Goal: Task Accomplishment & Management: Manage account settings

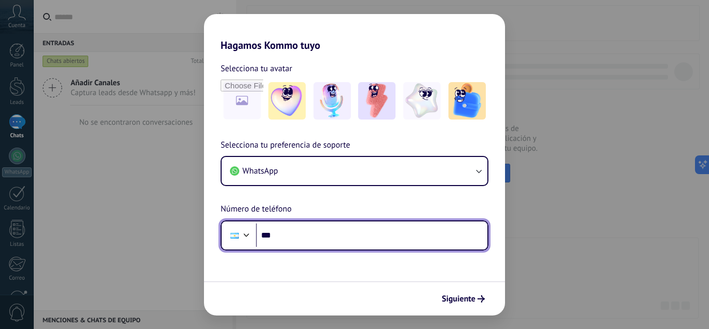
click at [309, 231] on input "***" at bounding box center [371, 235] width 231 height 24
click at [249, 229] on div at bounding box center [246, 233] width 12 height 12
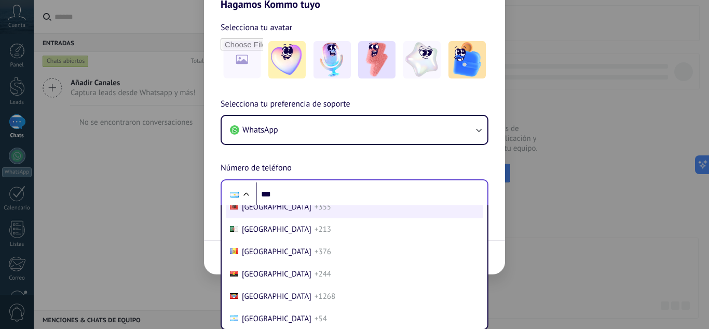
scroll to position [1958, 0]
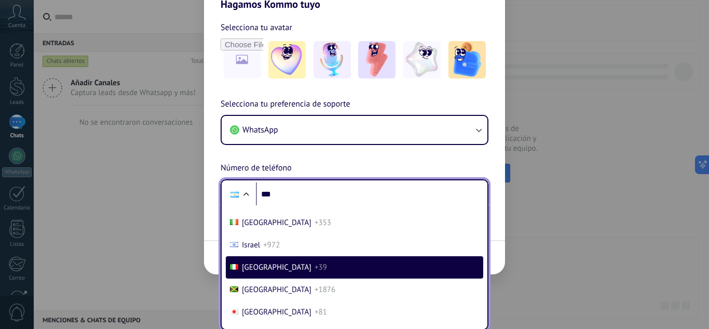
click at [315, 267] on span "+39" at bounding box center [321, 267] width 12 height 10
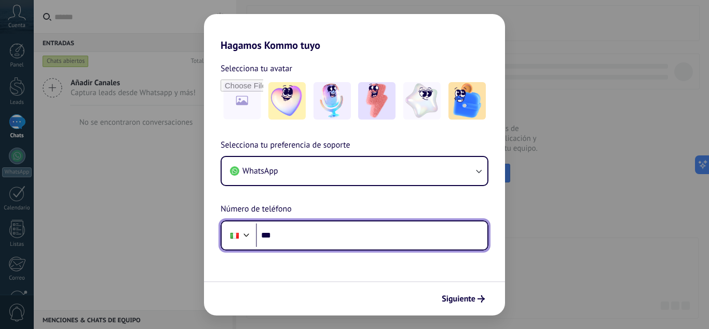
scroll to position [0, 0]
click at [307, 235] on input "***" at bounding box center [371, 235] width 231 height 24
type input "**********"
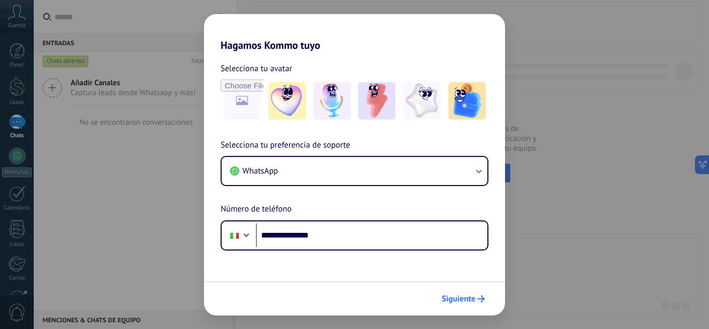
click at [467, 295] on span "Siguiente" at bounding box center [459, 298] width 34 height 7
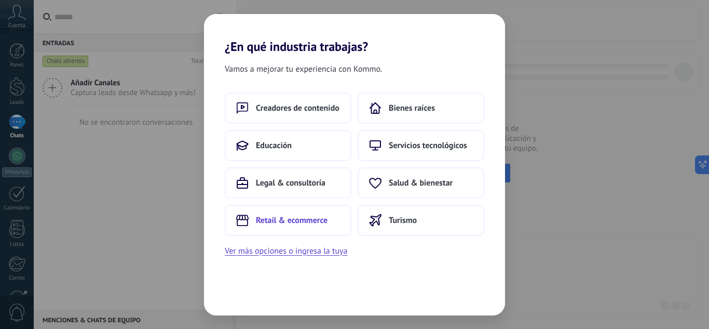
click at [335, 220] on button "Retail & ecommerce" at bounding box center [288, 219] width 127 height 31
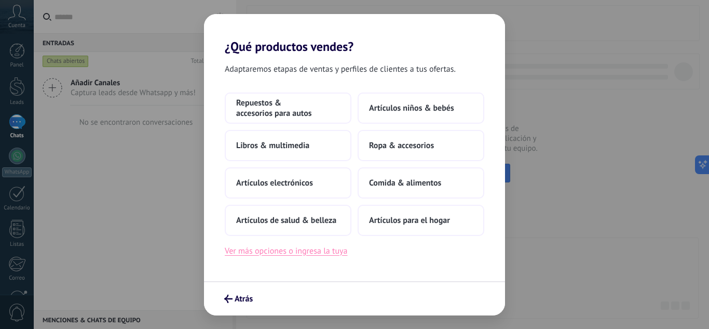
click at [311, 256] on button "Ver más opciones o ingresa la tuya" at bounding box center [286, 250] width 122 height 13
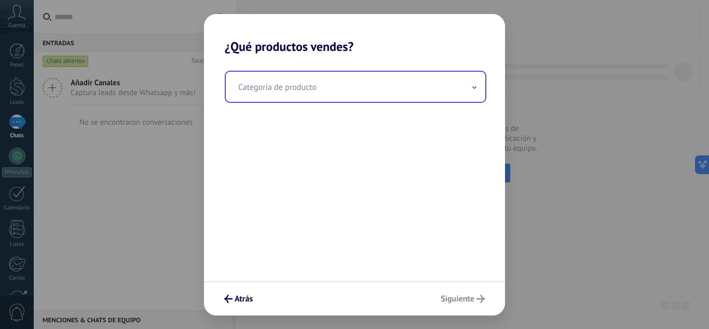
click at [333, 81] on input "text" at bounding box center [355, 87] width 259 height 30
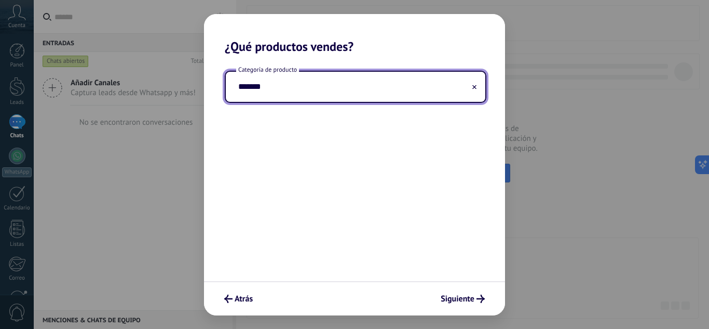
type input "*******"
click at [467, 289] on div "Atrás Siguiente" at bounding box center [354, 298] width 301 height 34
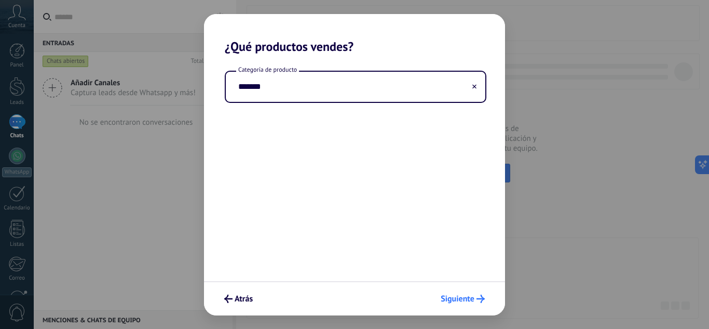
click at [473, 306] on button "Siguiente" at bounding box center [462, 299] width 53 height 18
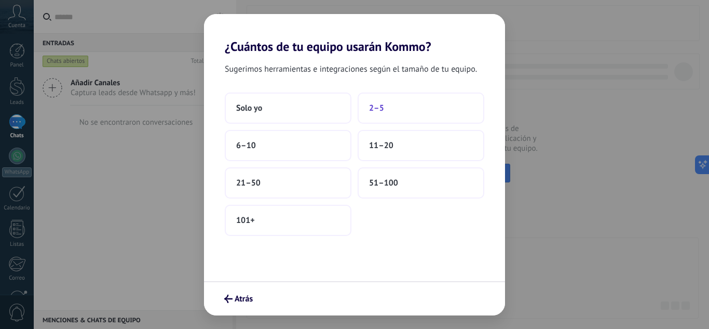
click at [403, 111] on button "2–5" at bounding box center [421, 107] width 127 height 31
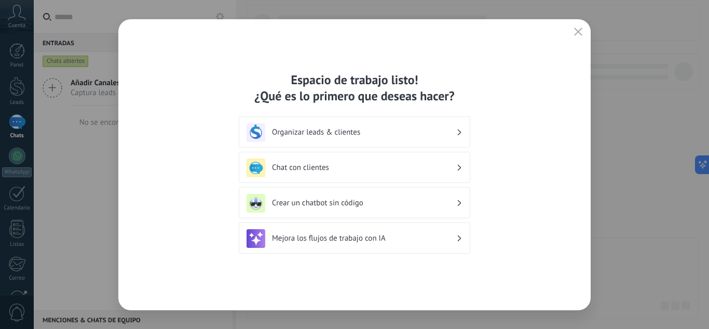
click at [371, 163] on h3 "Chat con clientes" at bounding box center [364, 167] width 184 height 10
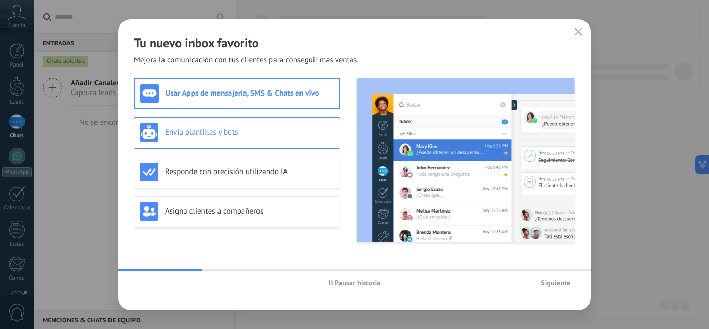
click at [285, 124] on div "Envía plantillas y bots" at bounding box center [237, 132] width 195 height 19
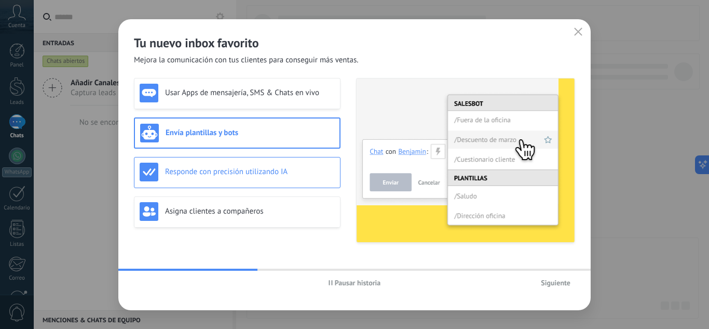
click at [275, 171] on h3 "Responde con precisión utilizando IA" at bounding box center [250, 172] width 170 height 10
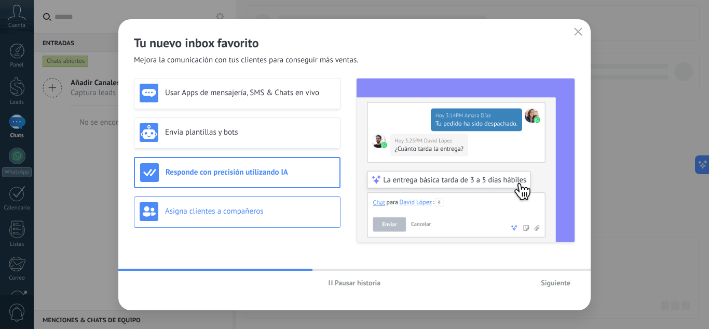
click at [300, 210] on h3 "Asigna clientes a compañeros" at bounding box center [250, 211] width 170 height 10
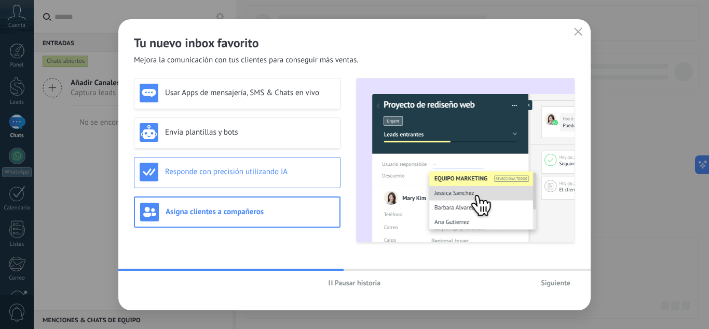
click at [296, 166] on div "Responde con precisión utilizando IA" at bounding box center [237, 171] width 195 height 19
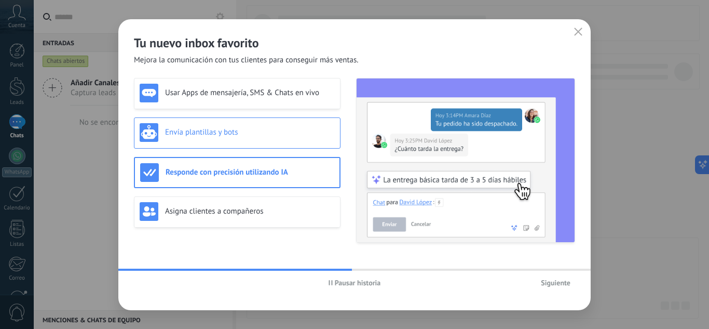
click at [297, 130] on h3 "Envía plantillas y bots" at bounding box center [250, 132] width 170 height 10
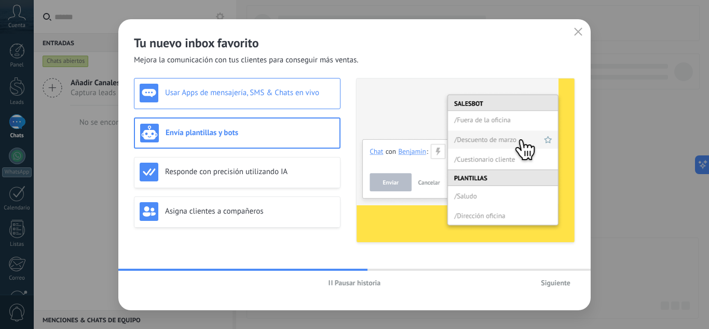
click at [294, 93] on h3 "Usar Apps de mensajería, SMS & Chats en vivo" at bounding box center [250, 93] width 170 height 10
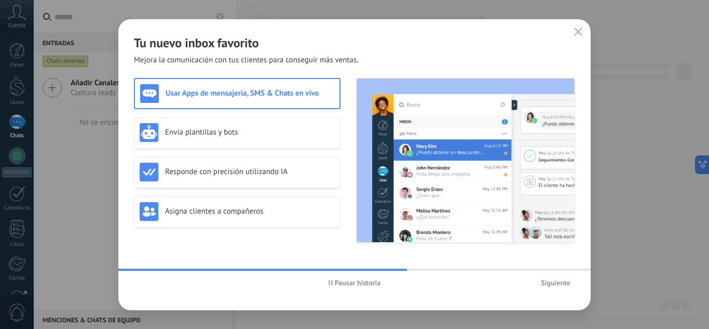
click at [546, 280] on span "Siguiente" at bounding box center [556, 282] width 30 height 7
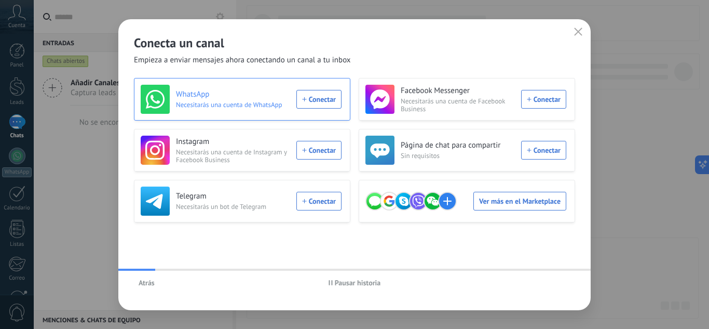
click at [322, 106] on div "WhatsApp Necesitarás una cuenta de WhatsApp Conectar" at bounding box center [241, 99] width 201 height 29
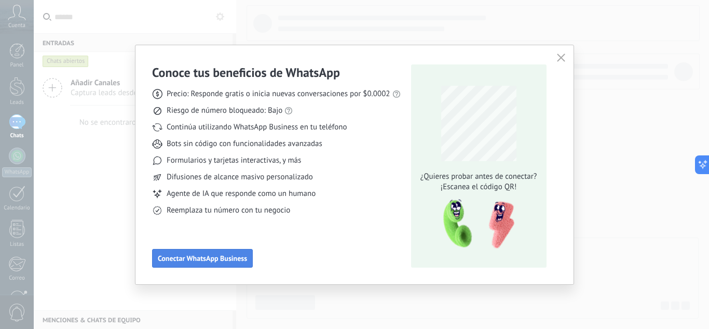
click at [221, 259] on span "Conectar WhatsApp Business" at bounding box center [202, 257] width 89 height 7
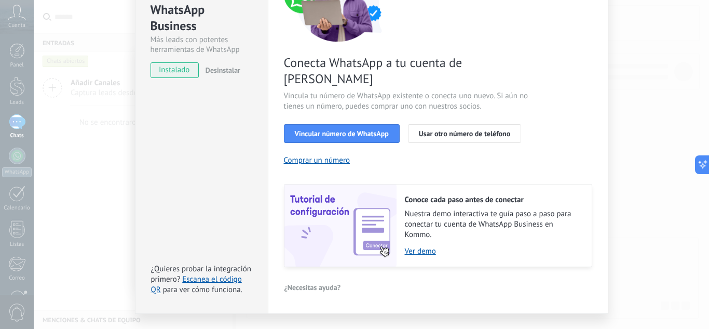
scroll to position [132, 0]
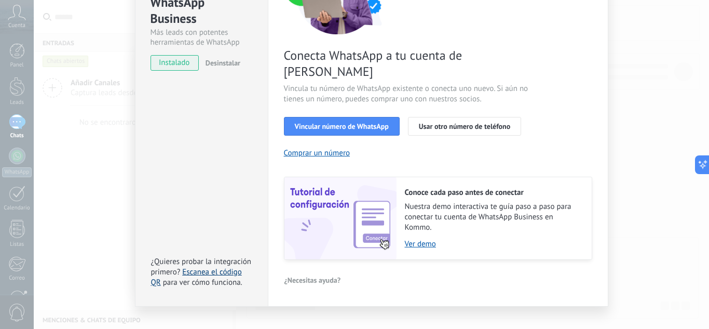
click at [226, 267] on link "Escanea el código QR" at bounding box center [196, 277] width 91 height 20
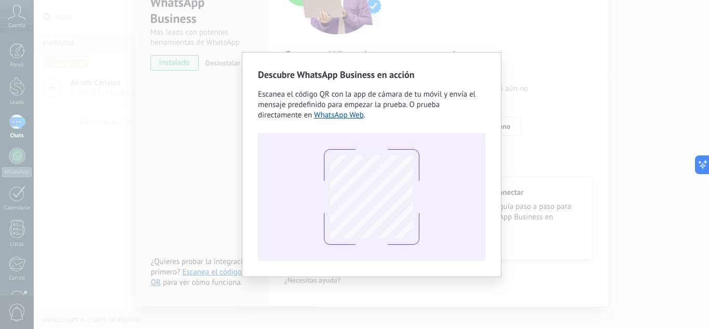
click at [507, 186] on div "Descubre WhatsApp Business en acción Escanea el código QR con la app [PERSON_NA…" at bounding box center [371, 164] width 675 height 329
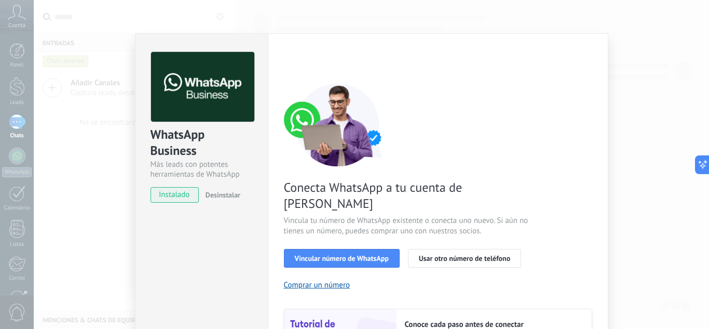
scroll to position [0, 0]
click at [633, 49] on div "WhatsApp Business Más leads con potentes herramientas de WhatsApp instalado Des…" at bounding box center [371, 164] width 675 height 329
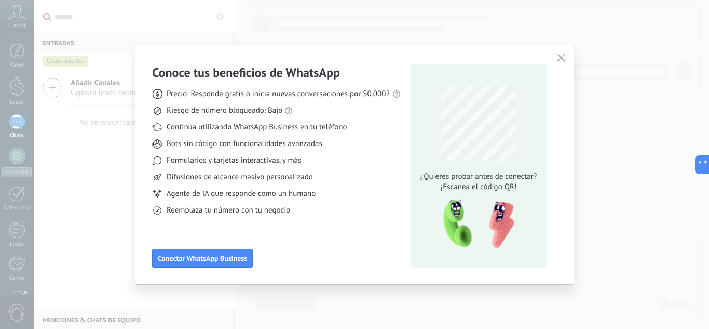
click at [562, 61] on icon "button" at bounding box center [561, 57] width 8 height 8
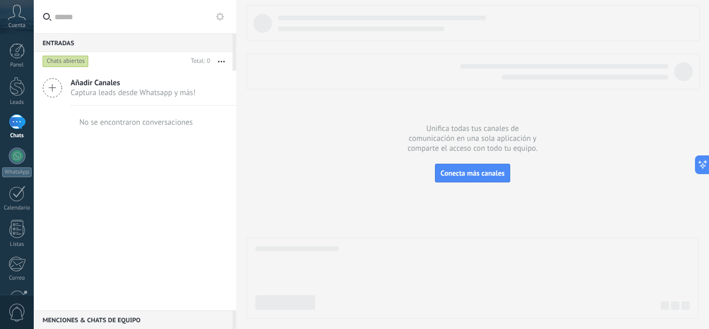
scroll to position [103, 0]
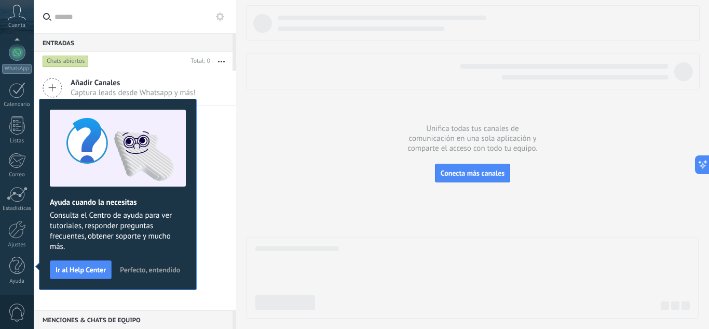
click at [144, 268] on span "Perfecto, entendido" at bounding box center [150, 269] width 60 height 7
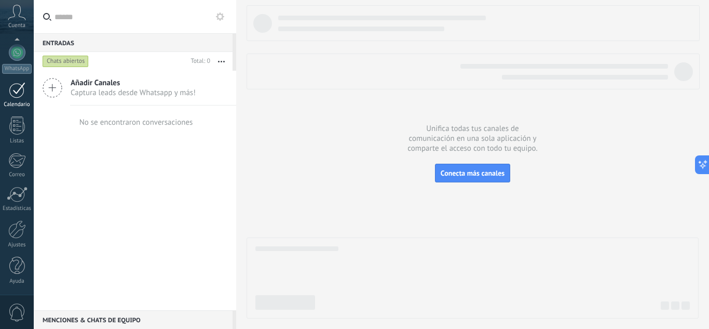
click at [23, 93] on div at bounding box center [17, 90] width 17 height 16
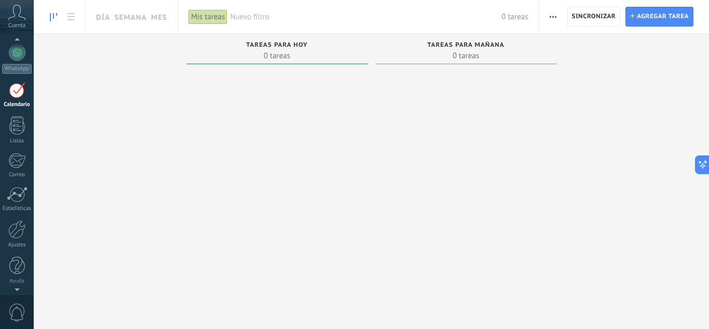
scroll to position [30, 0]
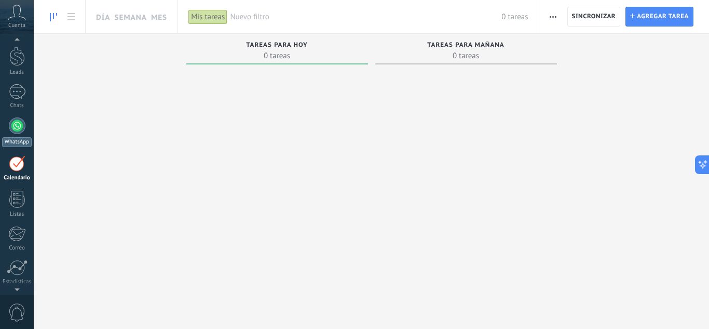
click at [12, 130] on div at bounding box center [17, 125] width 17 height 17
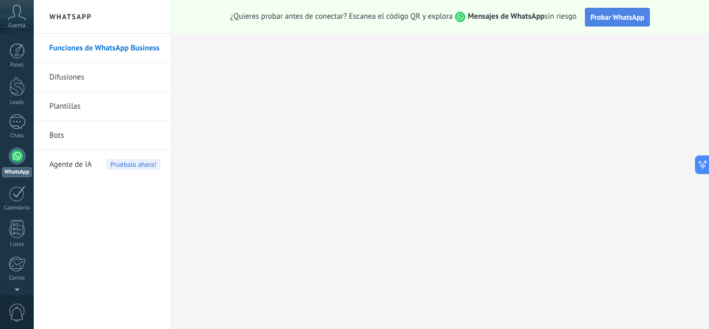
click at [598, 20] on span "Probar WhatsApp" at bounding box center [618, 16] width 54 height 9
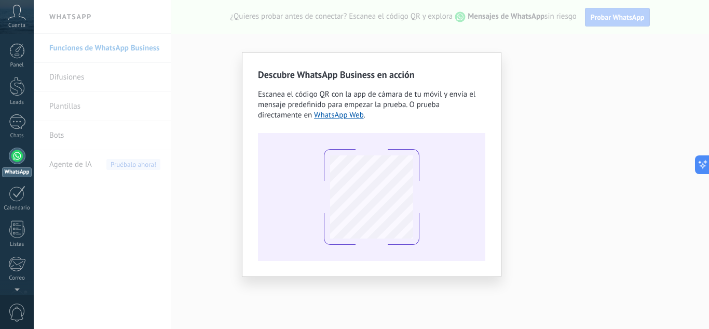
click at [590, 33] on div "Descubre WhatsApp Business en acción Escanea el código QR con la app [PERSON_NA…" at bounding box center [371, 164] width 675 height 329
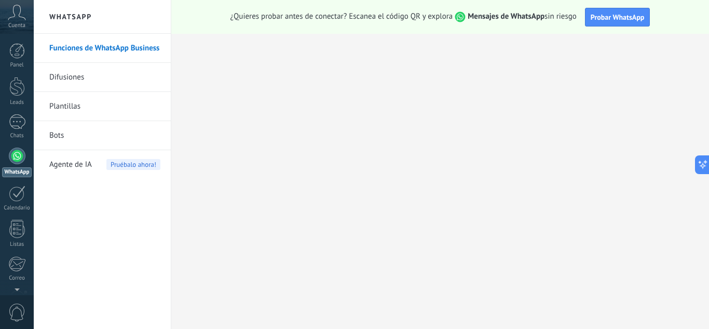
click at [96, 50] on link "Funciones de WhatsApp Business" at bounding box center [104, 48] width 111 height 29
click at [108, 128] on link "Bots" at bounding box center [104, 135] width 111 height 29
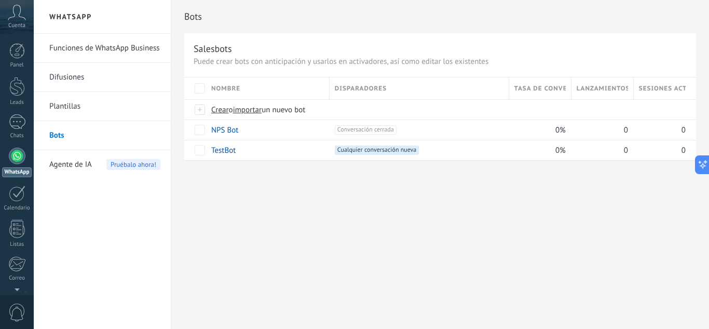
click at [79, 165] on span "Agente de IA" at bounding box center [70, 164] width 43 height 29
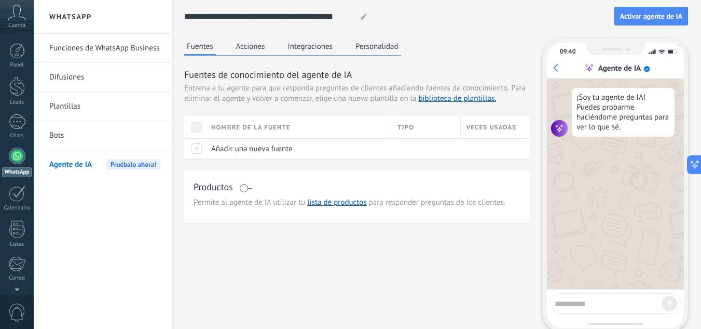
click at [16, 14] on icon at bounding box center [17, 13] width 18 height 16
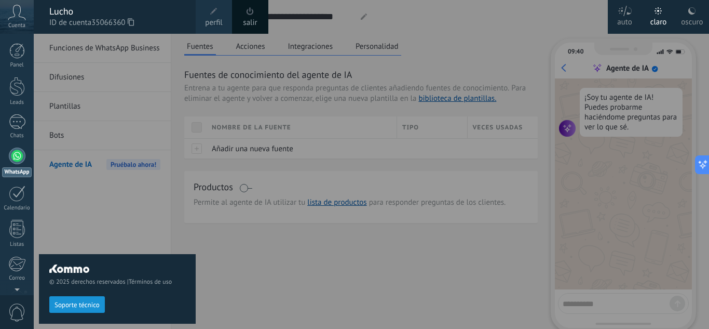
click at [155, 93] on div "© 2025 derechos reservados | Términos de uso Soporte técnico" at bounding box center [117, 181] width 157 height 295
click at [10, 52] on div at bounding box center [17, 51] width 16 height 16
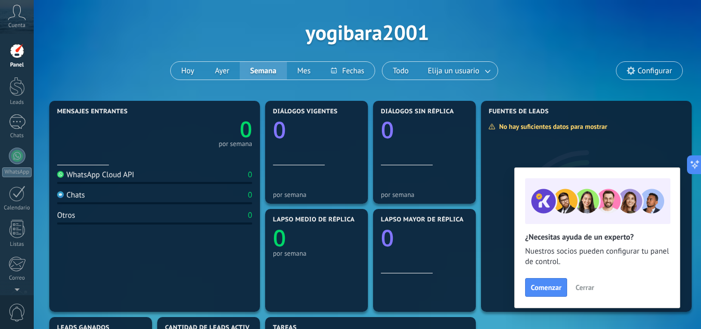
scroll to position [52, 0]
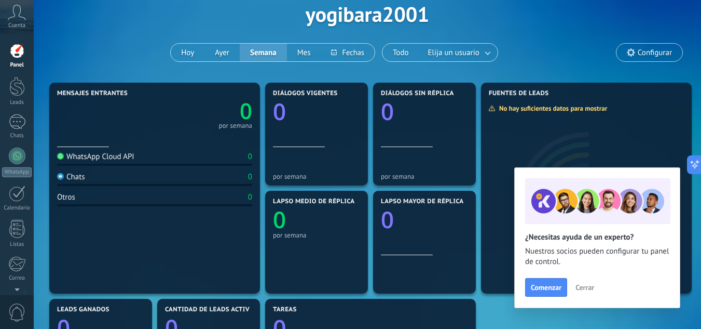
click at [112, 158] on div "WhatsApp Cloud API" at bounding box center [95, 157] width 77 height 10
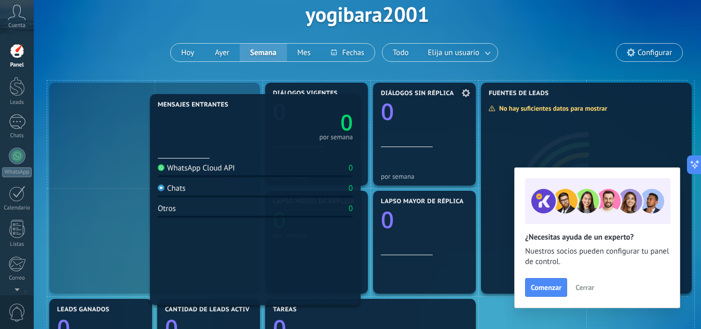
drag, startPoint x: 112, startPoint y: 158, endPoint x: 453, endPoint y: 173, distance: 340.8
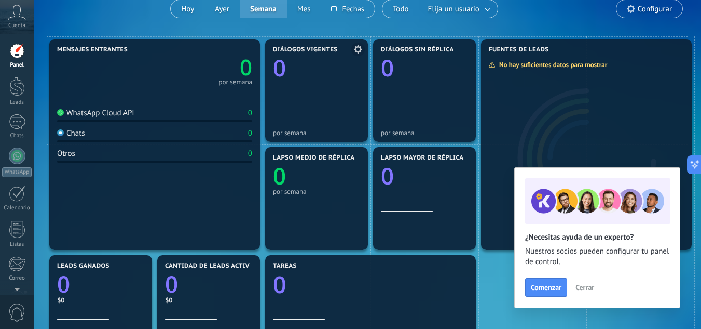
scroll to position [156, 0]
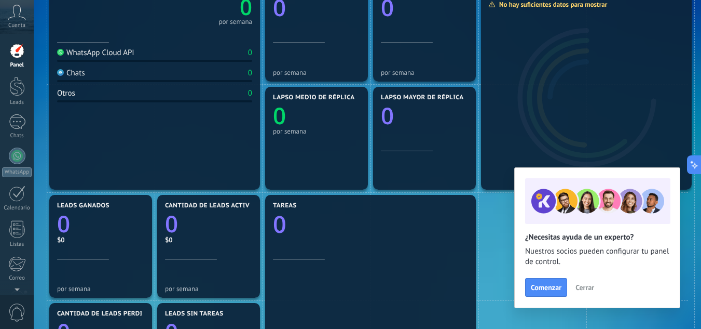
click at [593, 285] on span "Cerrar" at bounding box center [585, 286] width 19 height 7
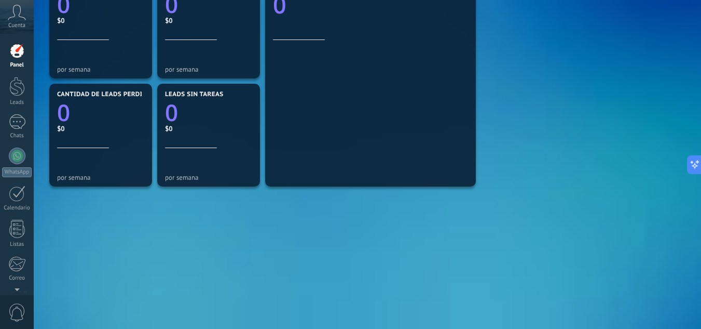
scroll to position [11, 0]
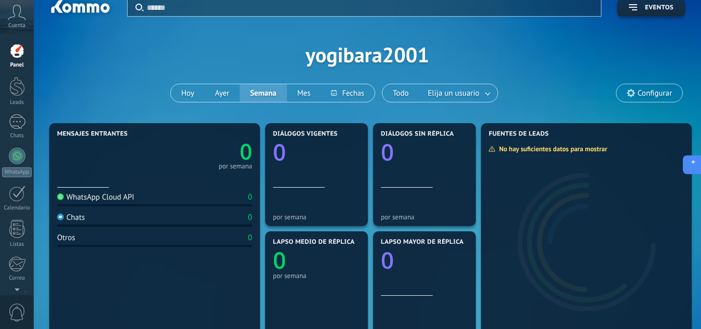
click at [695, 163] on icon at bounding box center [691, 164] width 11 height 11
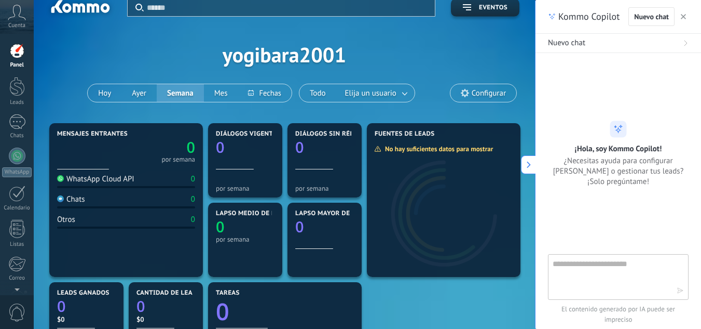
click at [684, 16] on icon "button" at bounding box center [683, 16] width 5 height 5
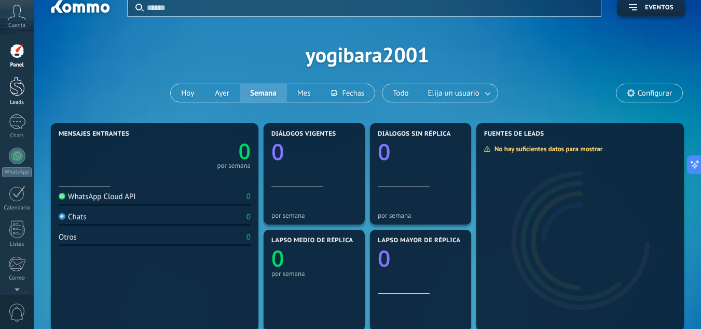
click at [13, 99] on div "Leads" at bounding box center [17, 102] width 30 height 7
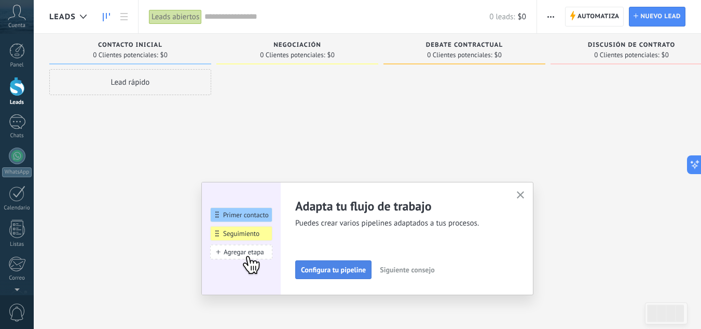
click at [349, 269] on span "Configura tu pipeline" at bounding box center [333, 269] width 65 height 7
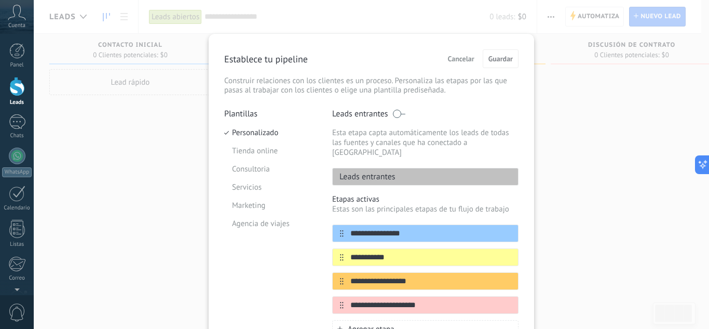
click at [386, 144] on p "Esta etapa capta automáticamente los leads de todas las fuentes y canales que h…" at bounding box center [425, 143] width 186 height 30
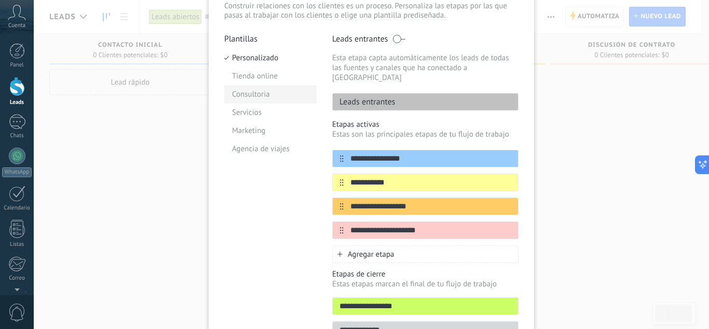
scroll to position [26, 0]
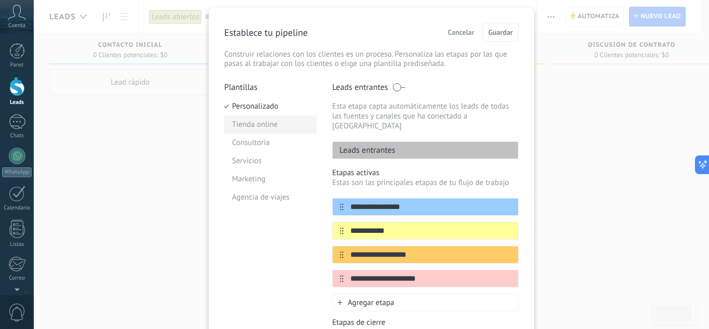
click at [266, 119] on li "Tienda online" at bounding box center [270, 124] width 92 height 18
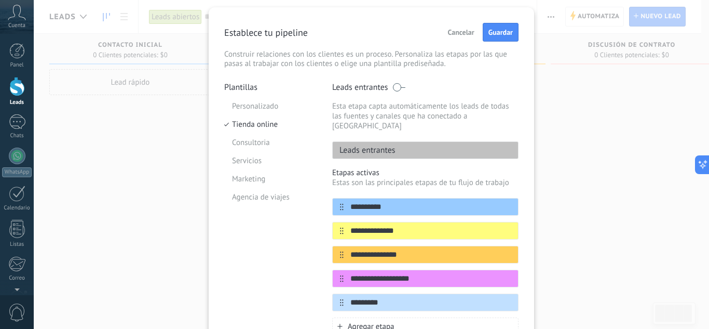
click at [269, 141] on li "Consultoria" at bounding box center [270, 142] width 92 height 18
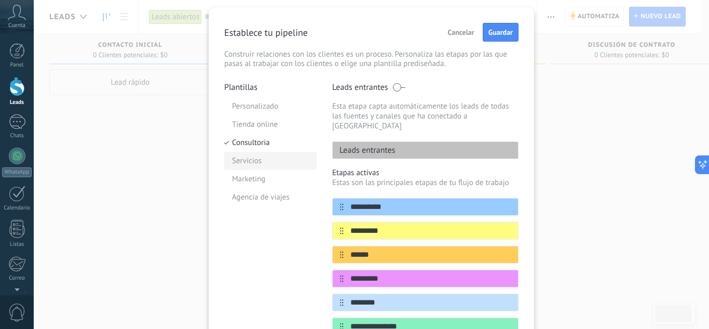
click at [275, 160] on li "Servicios" at bounding box center [270, 161] width 92 height 18
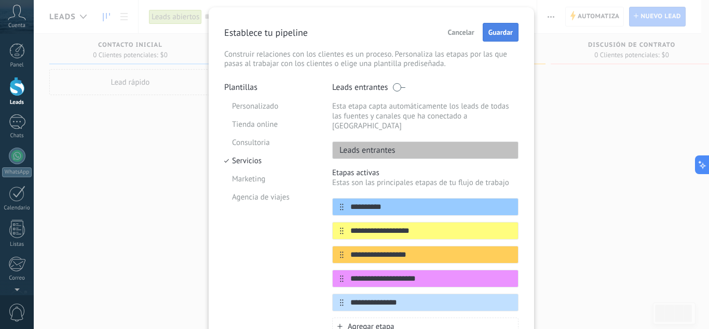
click at [497, 34] on span "Guardar" at bounding box center [500, 32] width 24 height 7
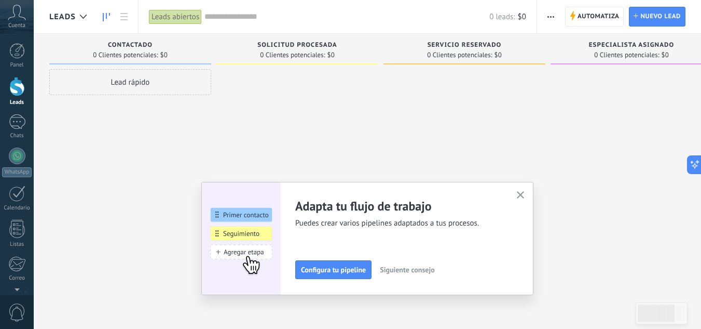
click at [422, 269] on span "Siguiente consejo" at bounding box center [407, 269] width 54 height 7
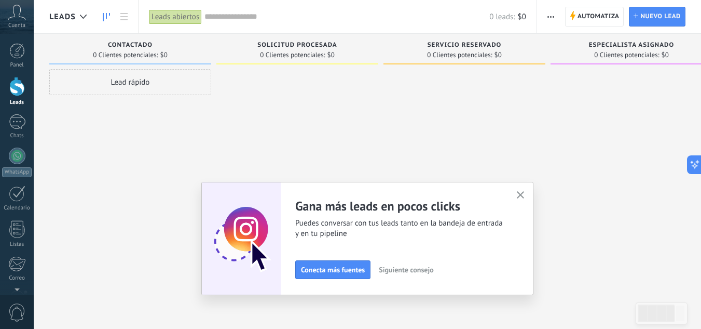
click at [414, 267] on span "Siguiente consejo" at bounding box center [406, 269] width 54 height 7
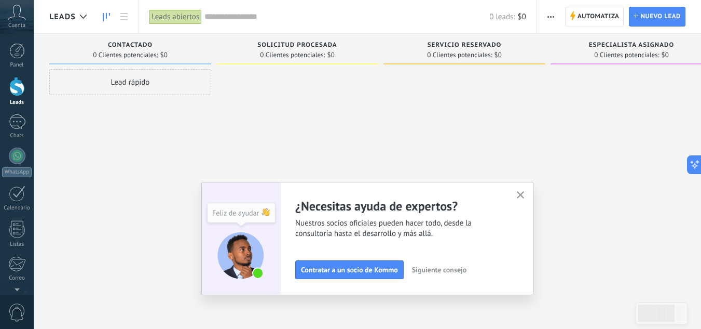
click at [444, 268] on span "Siguiente consejo" at bounding box center [439, 269] width 54 height 7
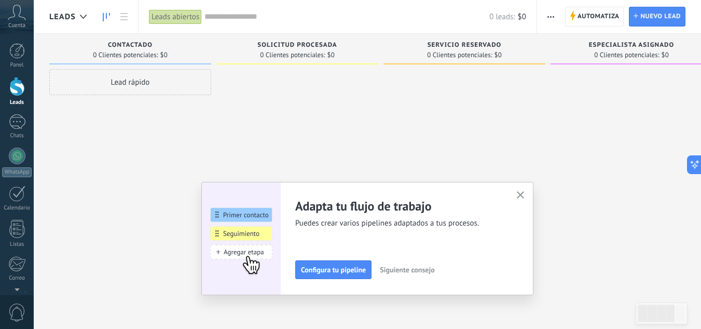
click at [431, 270] on span "Siguiente consejo" at bounding box center [407, 269] width 54 height 7
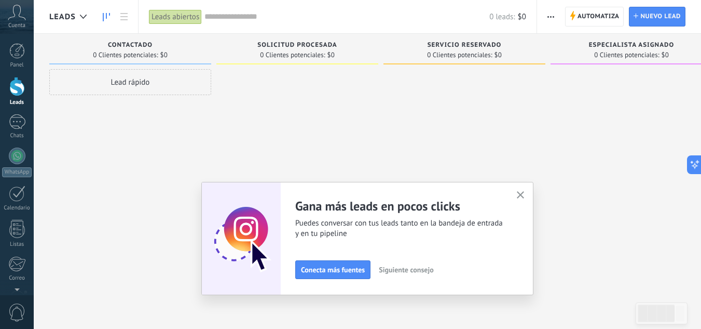
click at [527, 195] on button "button" at bounding box center [520, 195] width 13 height 14
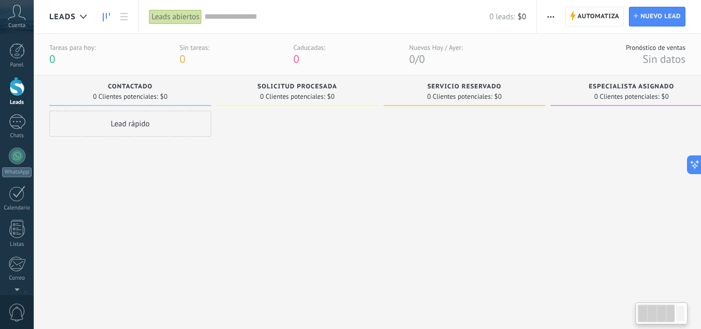
click at [145, 120] on div "Lead rápido" at bounding box center [130, 124] width 162 height 26
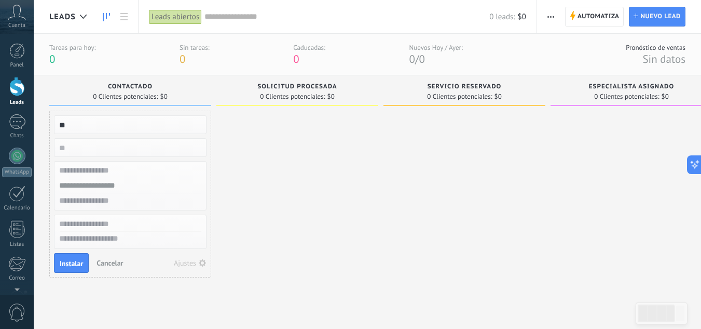
type input "**"
click at [121, 144] on input "numeric" at bounding box center [129, 147] width 152 height 15
type input "*"
click at [121, 166] on input "text" at bounding box center [129, 170] width 152 height 15
click at [71, 262] on span "Instalar" at bounding box center [71, 262] width 23 height 7
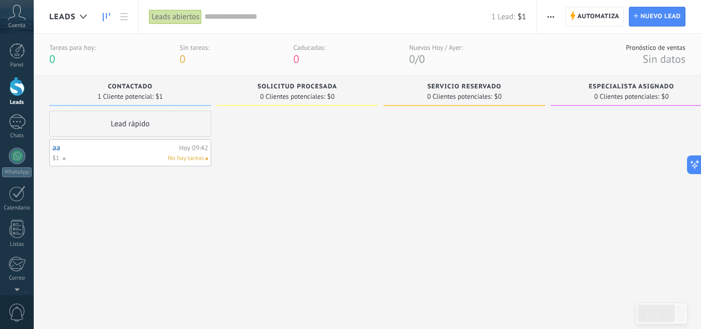
click at [197, 148] on div "Hoy 09:42" at bounding box center [193, 147] width 29 height 7
click at [252, 162] on div at bounding box center [297, 207] width 162 height 193
click at [152, 156] on div "No hay tareas" at bounding box center [133, 158] width 142 height 9
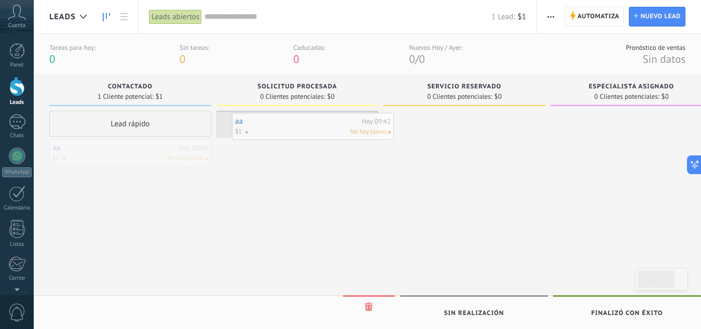
drag, startPoint x: 128, startPoint y: 157, endPoint x: 317, endPoint y: 127, distance: 191.3
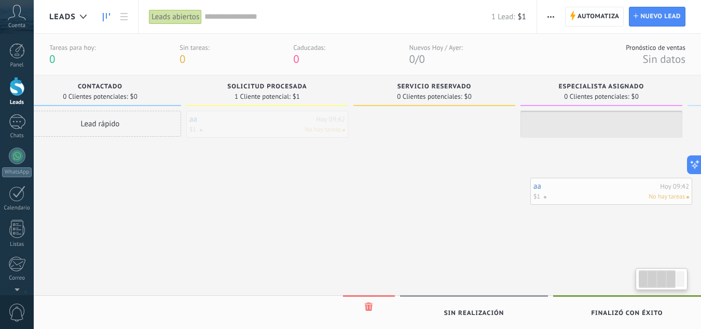
drag, startPoint x: 310, startPoint y: 133, endPoint x: 637, endPoint y: 192, distance: 332.1
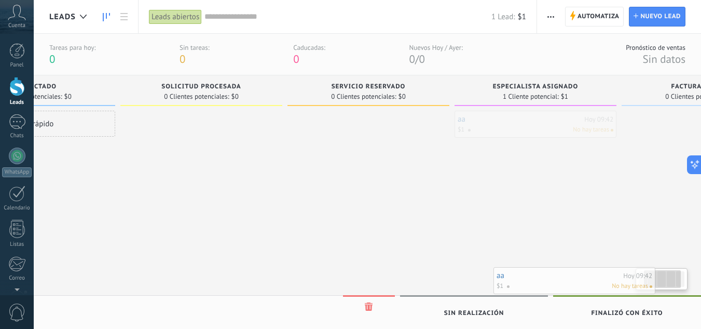
scroll to position [0, 111]
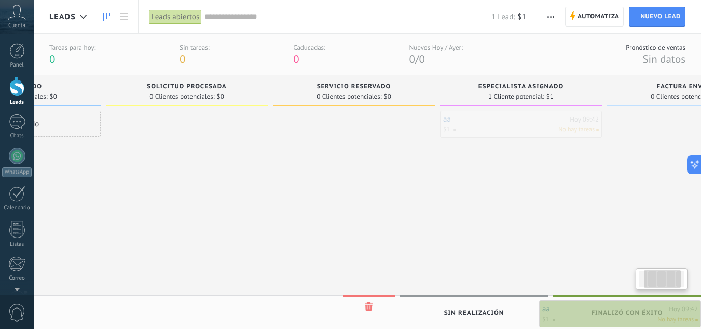
drag, startPoint x: 567, startPoint y: 127, endPoint x: 622, endPoint y: 317, distance: 197.1
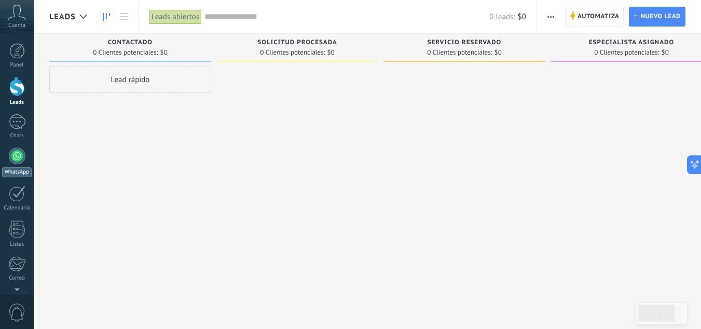
scroll to position [18, 0]
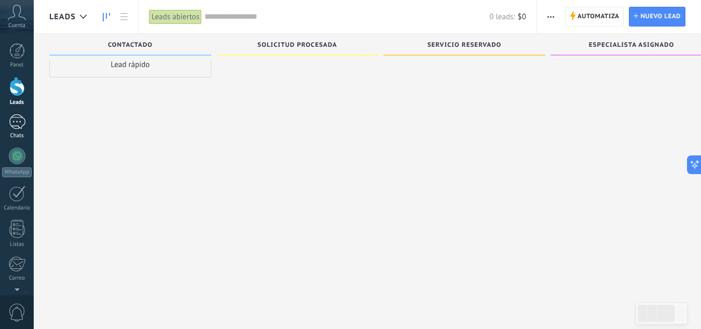
click at [19, 119] on div at bounding box center [17, 121] width 17 height 15
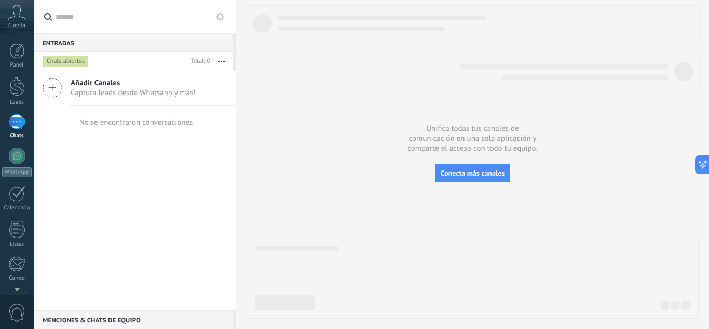
click at [99, 99] on div "Añadir Canales Captura leads desde Whatsapp y más!" at bounding box center [135, 88] width 202 height 35
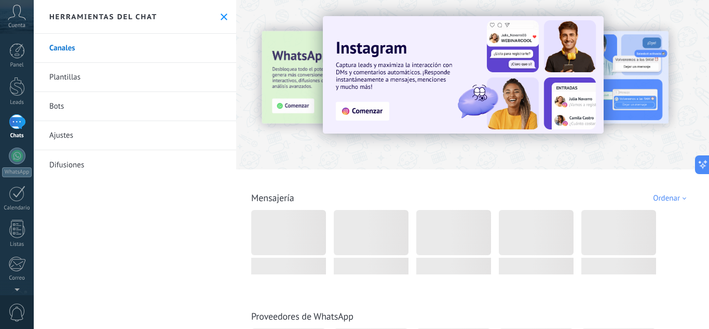
click at [221, 17] on use at bounding box center [224, 16] width 7 height 7
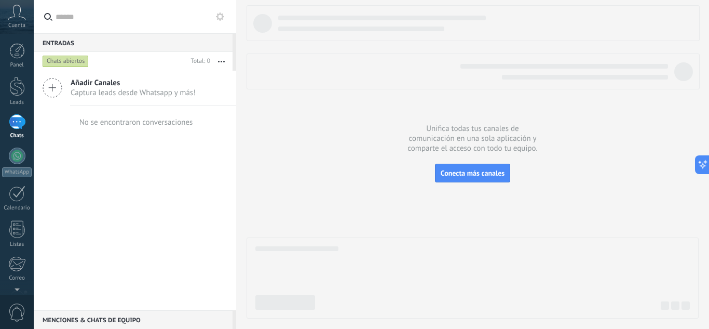
click at [180, 93] on span "Captura leads desde Whatsapp y más!" at bounding box center [133, 93] width 125 height 10
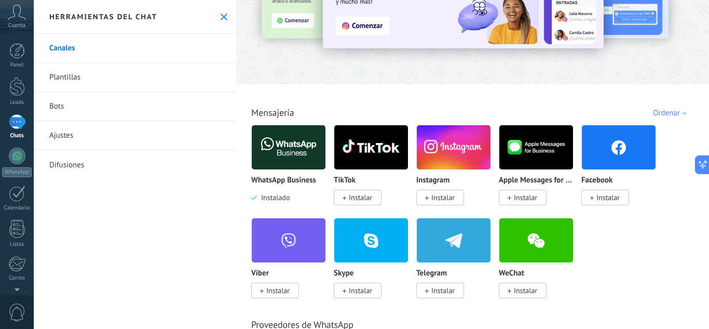
scroll to position [104, 0]
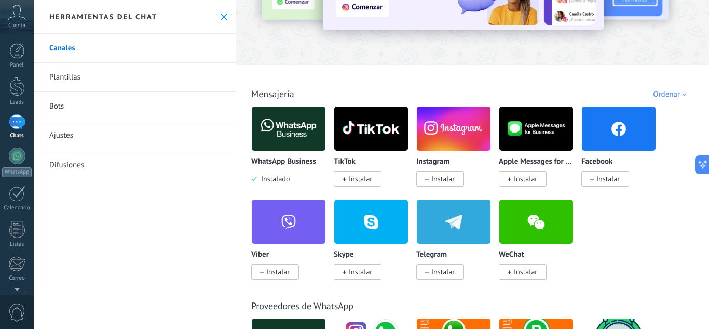
click at [279, 134] on img at bounding box center [289, 128] width 74 height 50
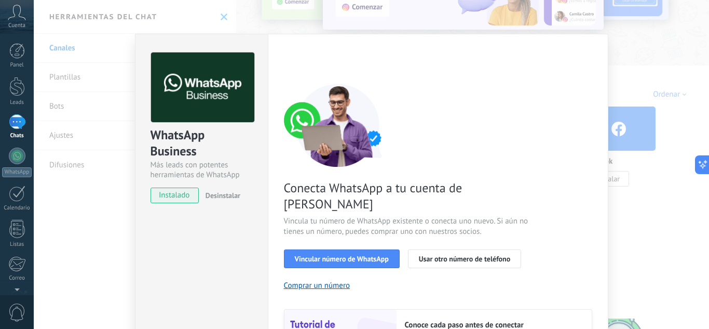
scroll to position [52, 0]
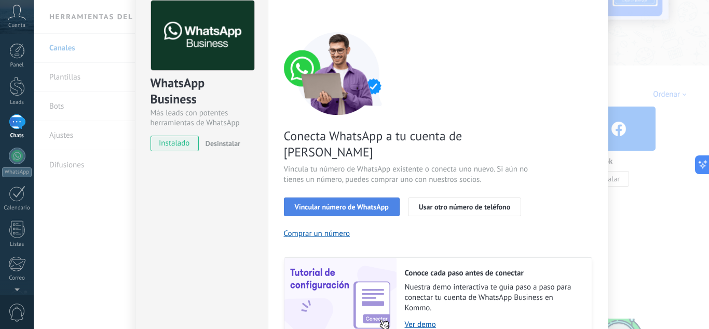
click at [349, 197] on button "Vincular número de WhatsApp" at bounding box center [342, 206] width 116 height 19
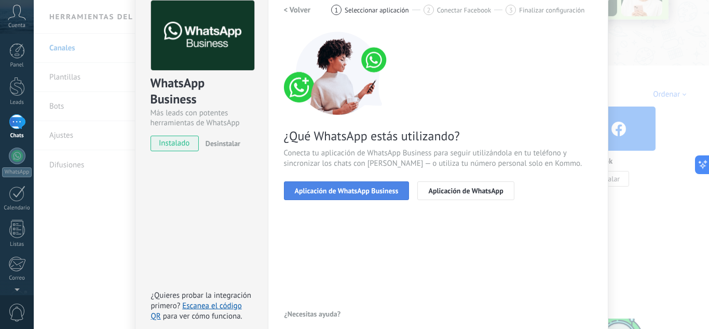
click at [343, 190] on span "Aplicación de WhatsApp Business" at bounding box center [347, 190] width 104 height 7
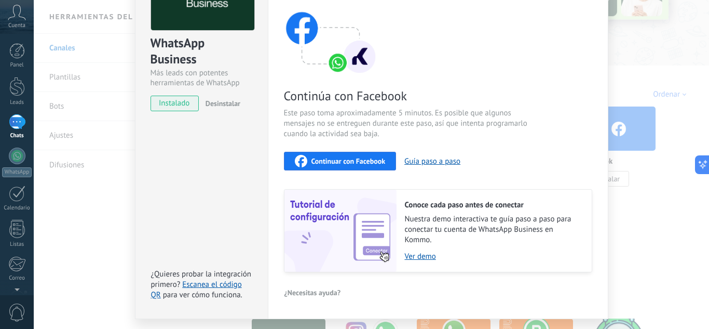
scroll to position [69, 0]
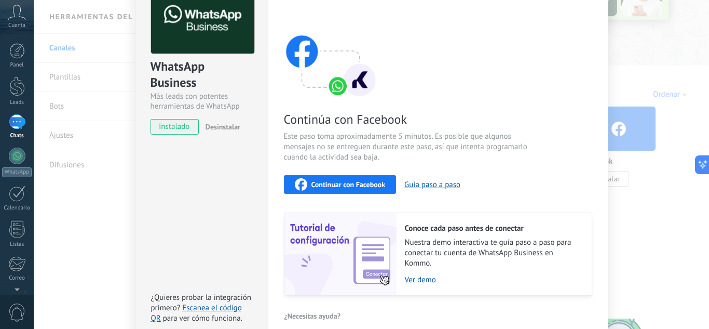
click at [340, 186] on span "Continuar con Facebook" at bounding box center [348, 184] width 74 height 7
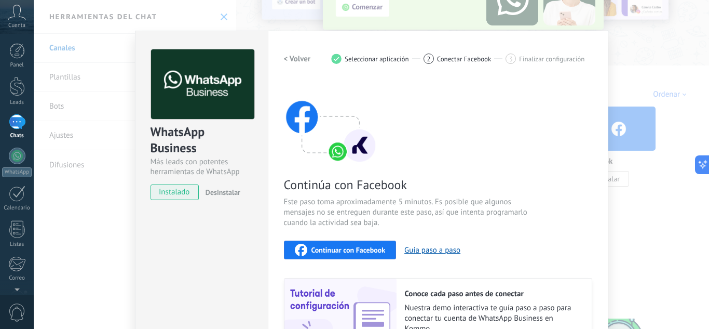
scroll to position [0, 0]
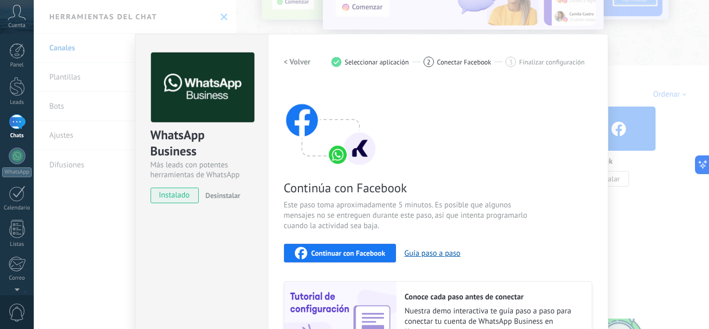
click at [476, 66] on span "Conectar Facebook" at bounding box center [464, 62] width 54 height 8
click at [551, 62] on span "Finalizar configuración" at bounding box center [551, 62] width 65 height 8
click at [352, 64] on span "Seleccionar aplicación" at bounding box center [377, 62] width 64 height 8
click at [294, 65] on h2 "< Volver" at bounding box center [297, 62] width 27 height 10
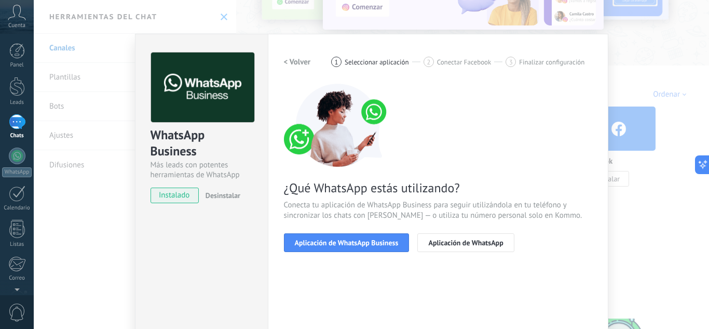
click at [294, 65] on h2 "< Volver" at bounding box center [297, 62] width 27 height 10
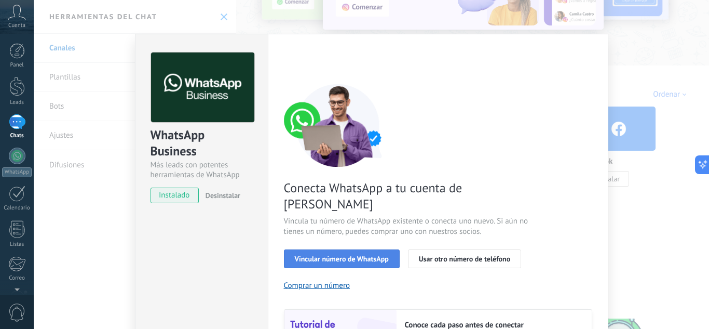
click at [347, 255] on span "Vincular número de WhatsApp" at bounding box center [342, 258] width 94 height 7
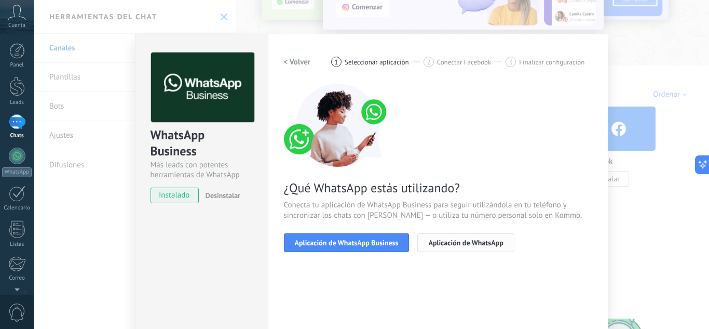
click at [461, 242] on span "Aplicación de WhatsApp" at bounding box center [465, 242] width 75 height 7
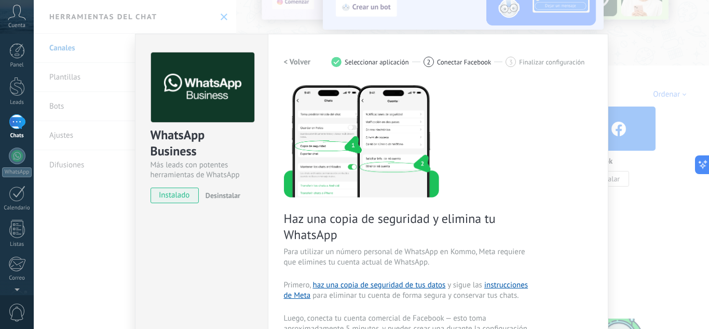
click at [636, 51] on div "WhatsApp Business Más leads con potentes herramientas de WhatsApp instalado Des…" at bounding box center [371, 164] width 675 height 329
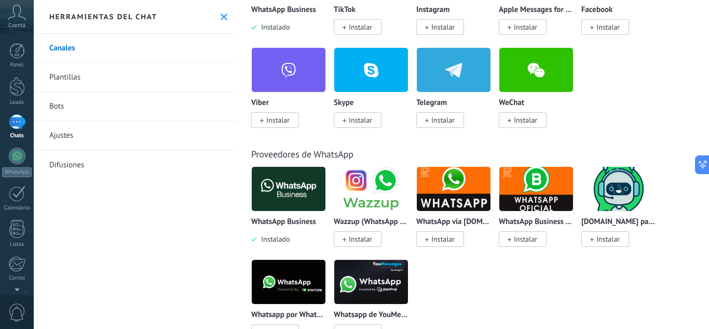
scroll to position [259, 0]
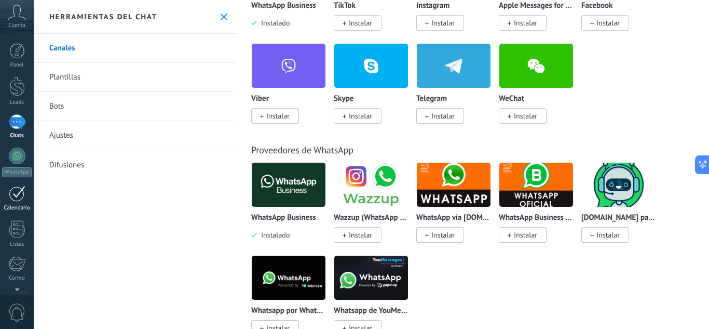
click at [7, 196] on link "Calendario" at bounding box center [17, 198] width 34 height 26
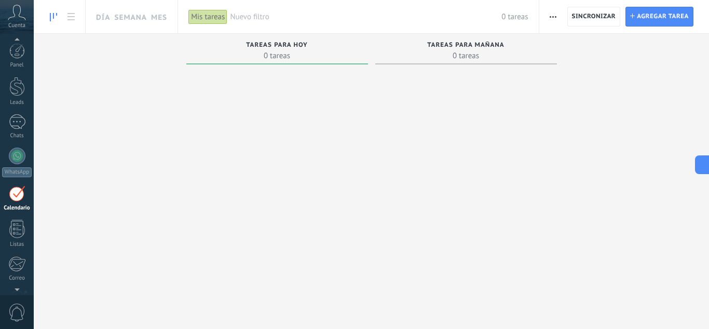
scroll to position [30, 0]
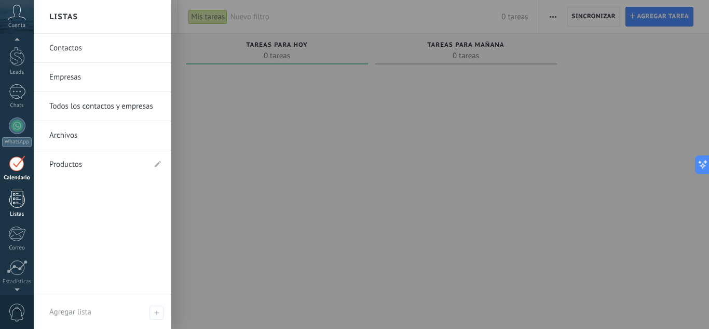
click at [10, 208] on link "Listas" at bounding box center [17, 203] width 34 height 28
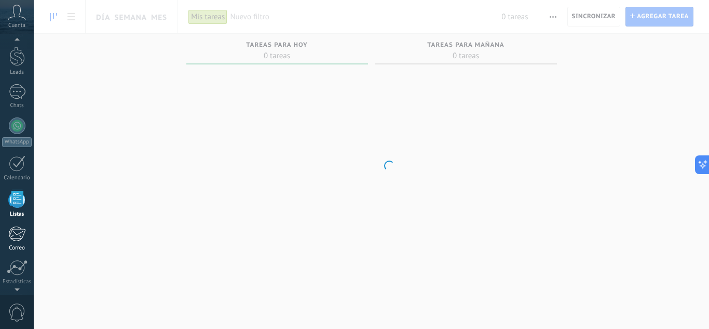
click at [17, 243] on link "Correo" at bounding box center [17, 238] width 34 height 25
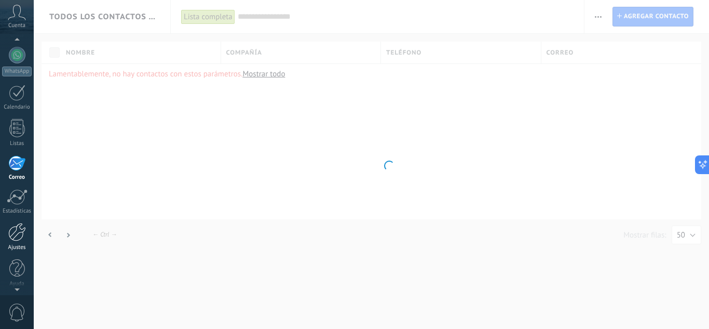
scroll to position [103, 0]
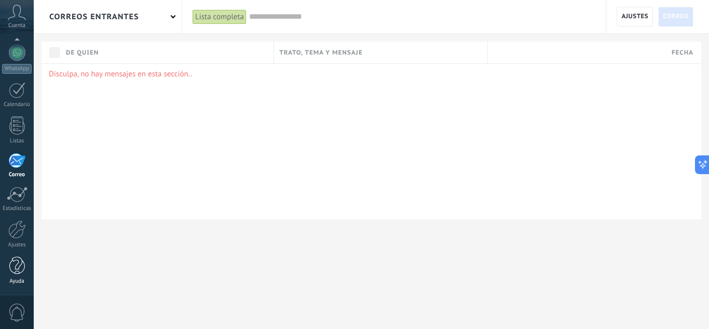
click at [18, 273] on div at bounding box center [17, 265] width 16 height 18
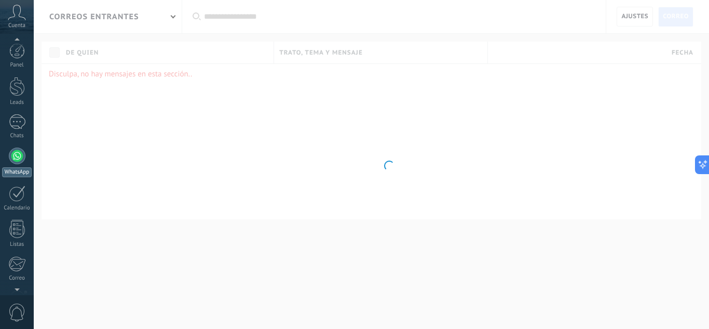
click at [9, 151] on link "WhatsApp" at bounding box center [17, 162] width 34 height 30
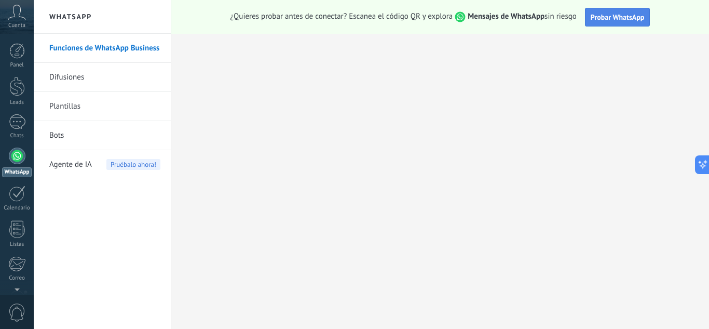
click at [613, 22] on button "Probar WhatsApp" at bounding box center [617, 17] width 65 height 19
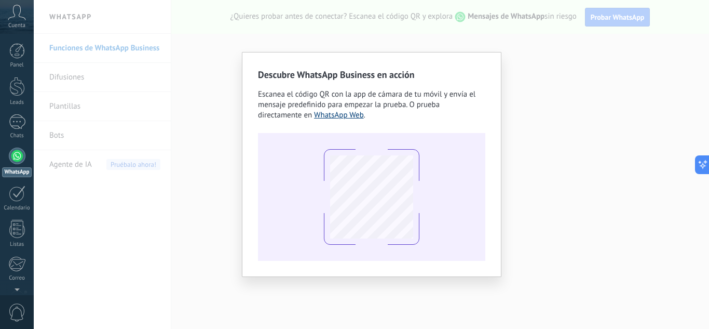
click at [355, 117] on link "WhatsApp Web" at bounding box center [339, 115] width 50 height 10
click at [206, 74] on div "Descubre WhatsApp Business en acción Escanea el código QR con la app [PERSON_NA…" at bounding box center [371, 164] width 675 height 329
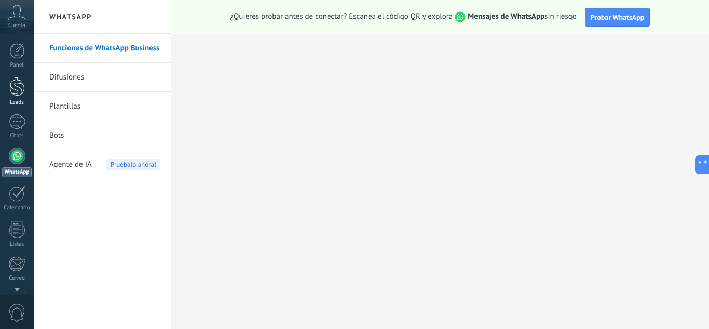
click at [10, 78] on div at bounding box center [17, 86] width 16 height 19
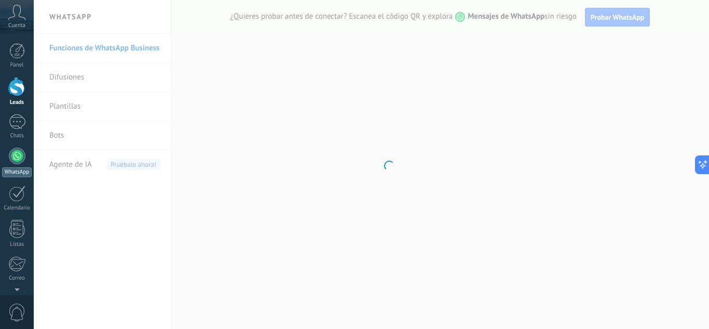
click at [18, 152] on div at bounding box center [17, 155] width 17 height 17
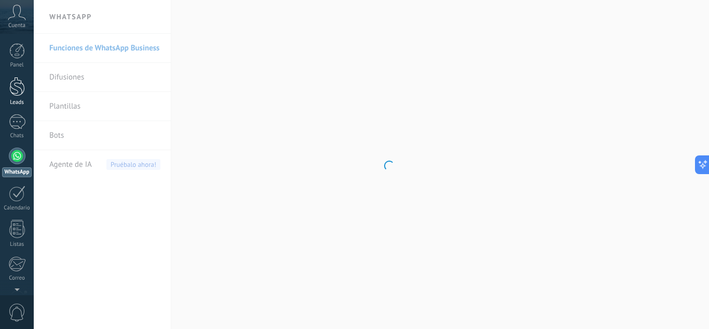
click at [20, 102] on div "Leads" at bounding box center [17, 102] width 30 height 7
click at [13, 133] on div "Chats" at bounding box center [17, 135] width 30 height 7
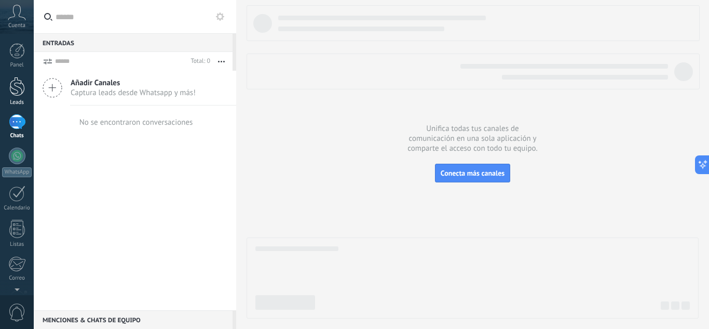
click at [31, 89] on link "Leads" at bounding box center [17, 91] width 34 height 29
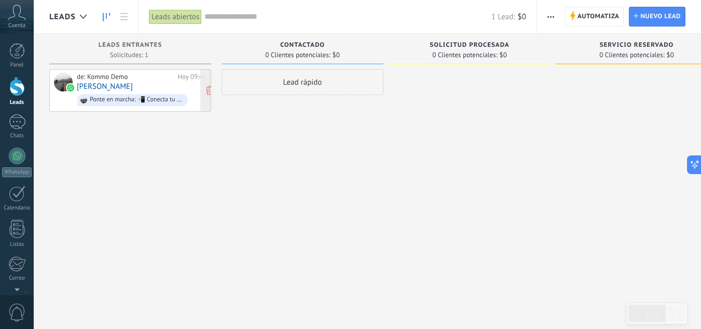
click at [150, 77] on div "de: Kommo Demo" at bounding box center [125, 77] width 97 height 8
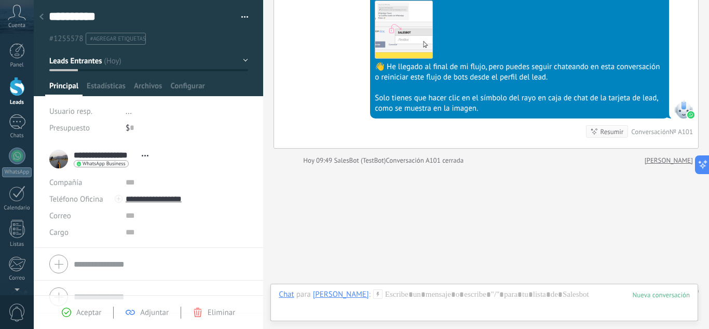
scroll to position [1855, 0]
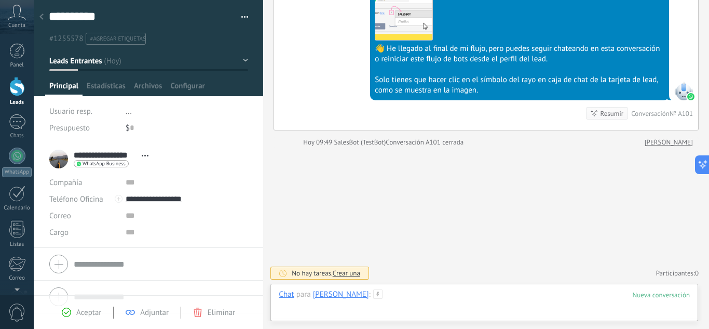
click at [436, 293] on div at bounding box center [484, 304] width 411 height 31
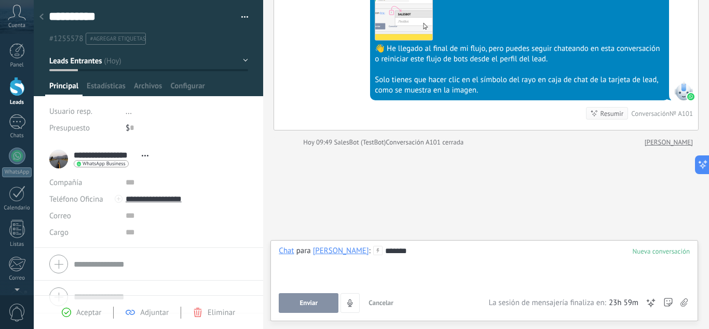
click at [311, 305] on span "Enviar" at bounding box center [309, 302] width 18 height 7
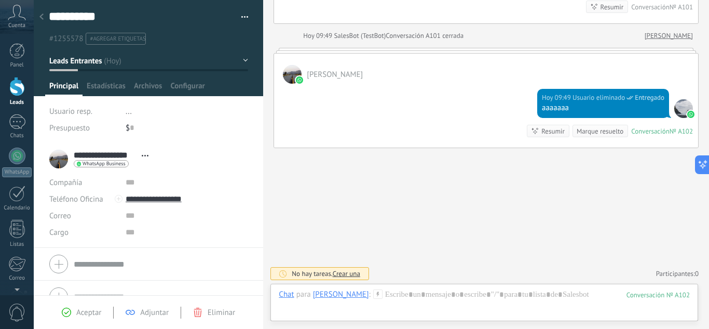
scroll to position [1962, 0]
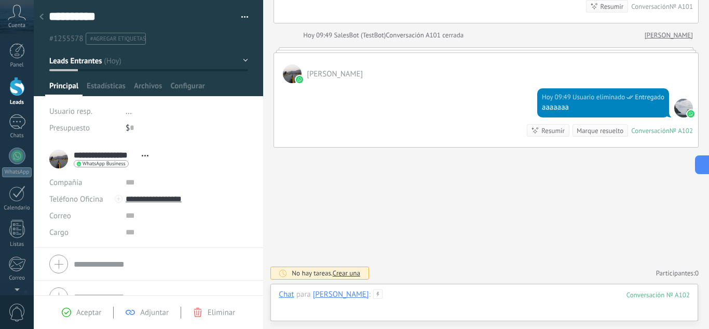
click at [418, 296] on div at bounding box center [484, 304] width 411 height 31
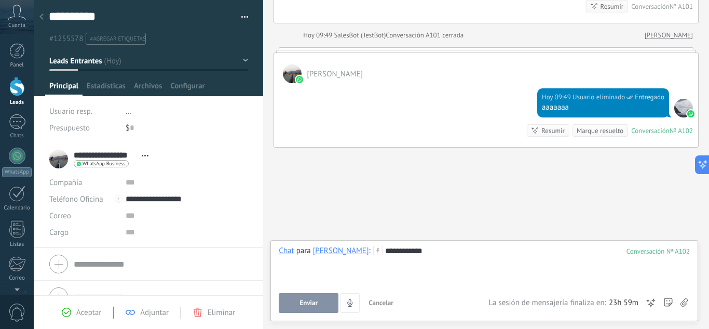
click at [293, 304] on button "Enviar" at bounding box center [309, 303] width 60 height 20
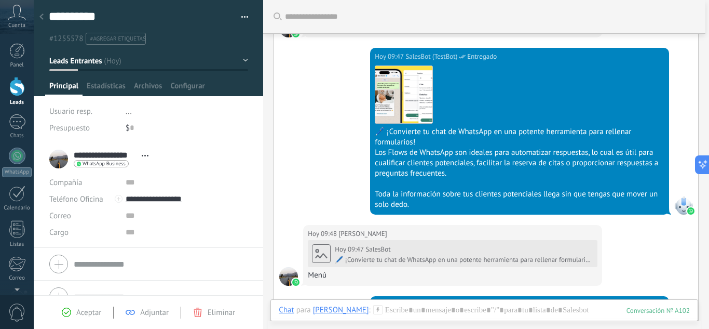
scroll to position [281, 0]
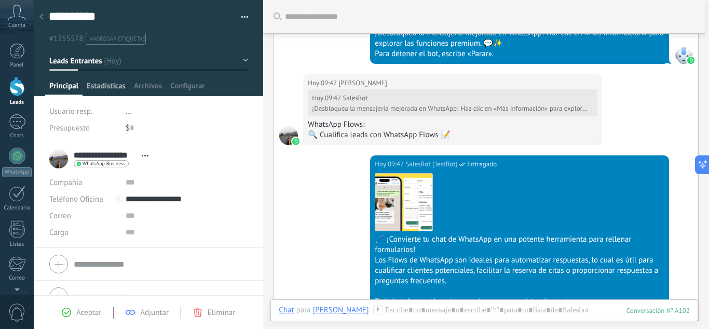
click at [114, 89] on span "Estadísticas" at bounding box center [106, 88] width 39 height 15
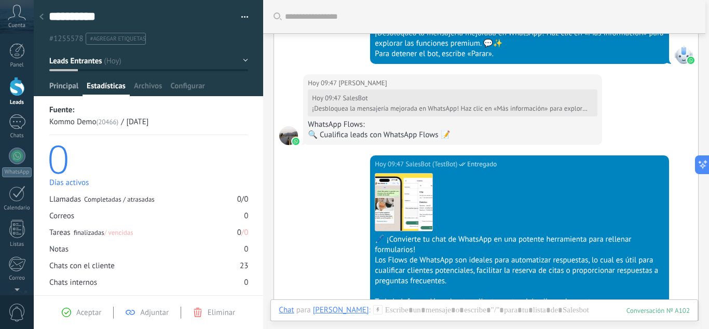
click at [64, 92] on span "Principal" at bounding box center [63, 88] width 29 height 15
